Goal: Book appointment/travel/reservation

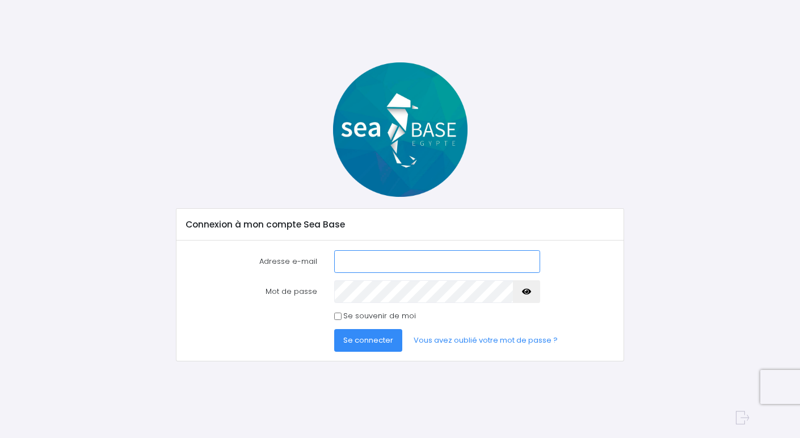
type input "[EMAIL_ADDRESS][DOMAIN_NAME]"
click at [366, 348] on button "Se connecter" at bounding box center [368, 340] width 68 height 23
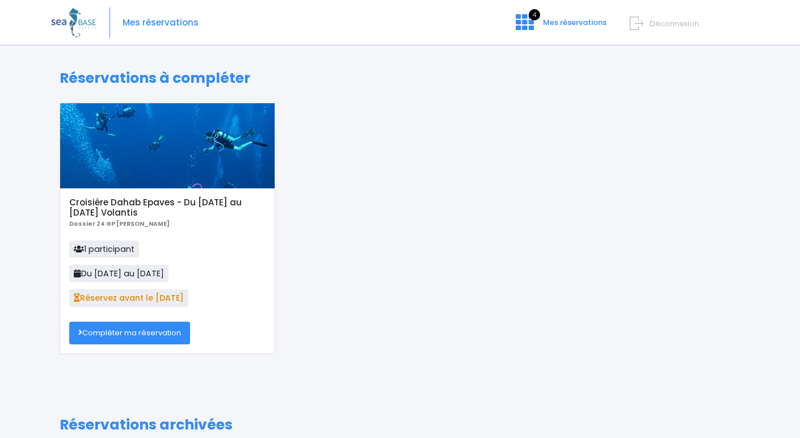
click at [164, 333] on link "Compléter ma réservation" at bounding box center [129, 333] width 121 height 23
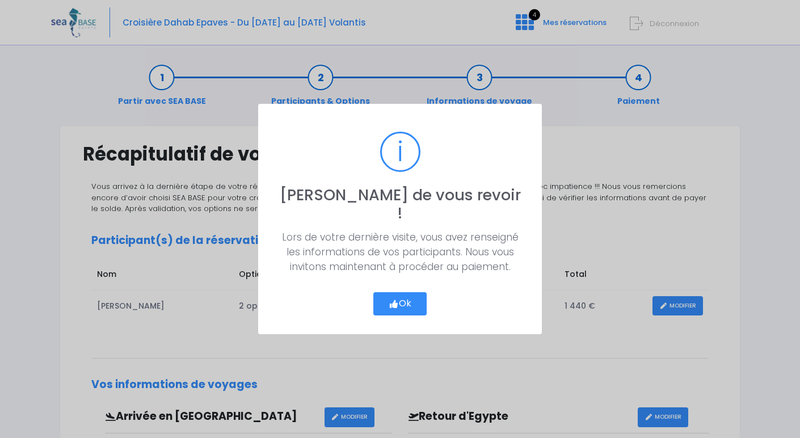
click at [411, 301] on button "Ok" at bounding box center [399, 304] width 53 height 24
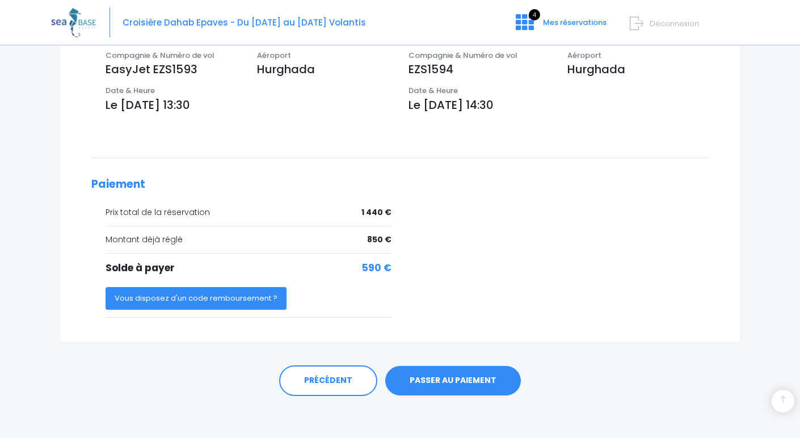
scroll to position [390, 0]
click at [441, 375] on link "PASSER AU PAIEMENT" at bounding box center [453, 380] width 136 height 29
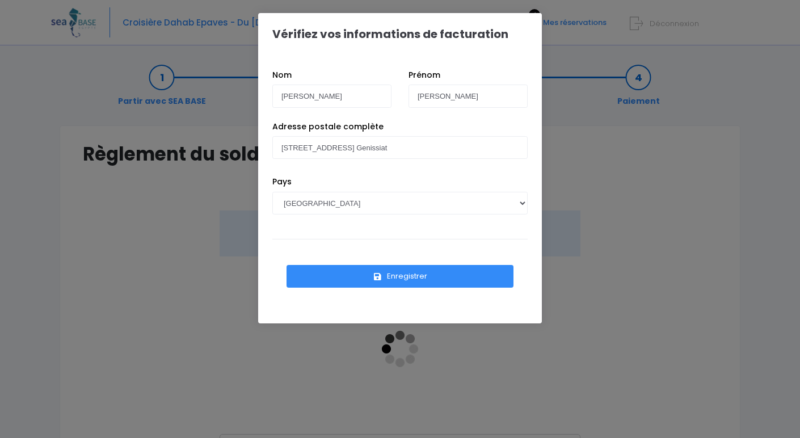
click at [401, 278] on button "Enregistrer" at bounding box center [399, 276] width 227 height 23
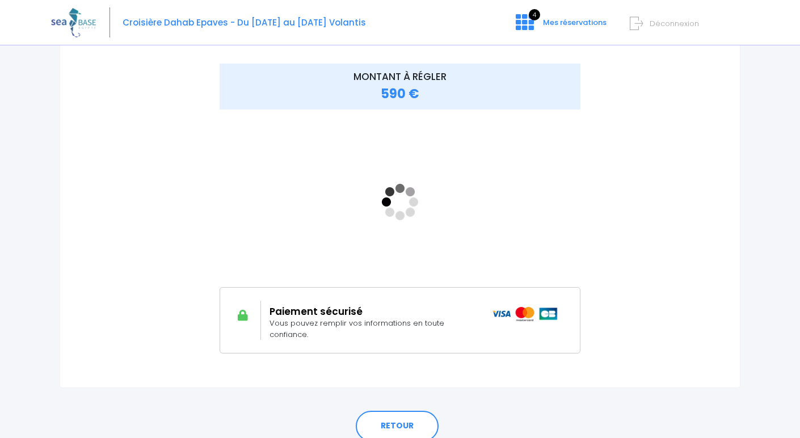
scroll to position [149, 0]
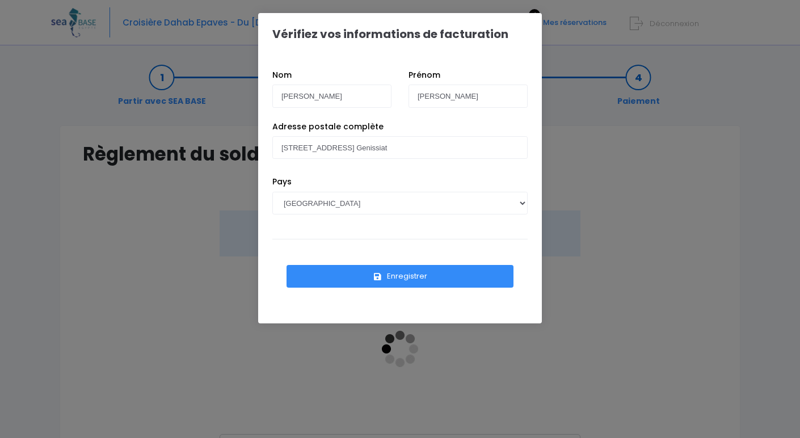
scroll to position [149, 0]
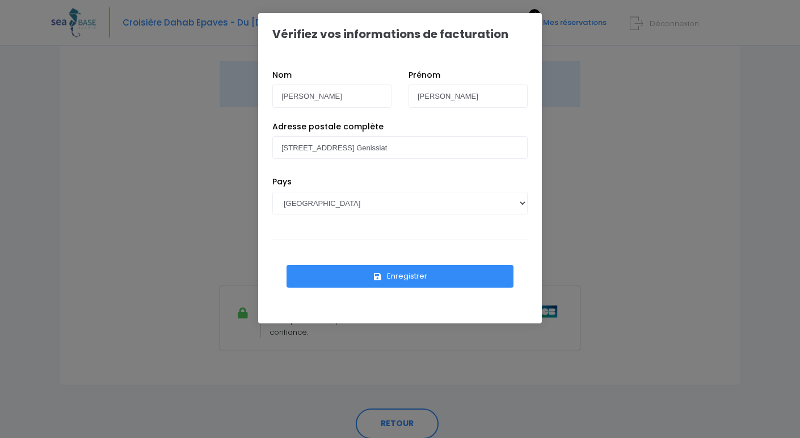
click at [401, 356] on div "Vérifiez vos informations de facturation Nom [PERSON_NAME] [PERSON_NAME] Pays […" at bounding box center [400, 219] width 800 height 438
click at [401, 309] on div "[PERSON_NAME] [PERSON_NAME] Adresse postale complète [STREET_ADDRESS]" at bounding box center [400, 189] width 284 height 269
click at [402, 281] on button "Enregistrer" at bounding box center [399, 276] width 227 height 23
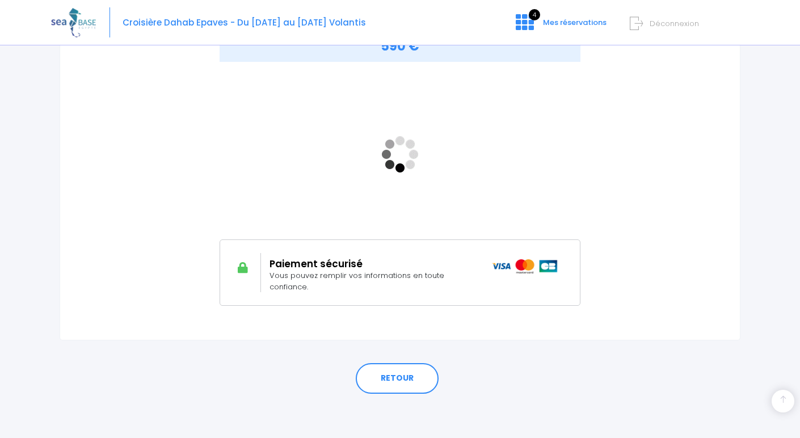
scroll to position [194, 0]
click at [400, 380] on link "RETOUR" at bounding box center [397, 378] width 83 height 31
